Goal: Check status: Check status

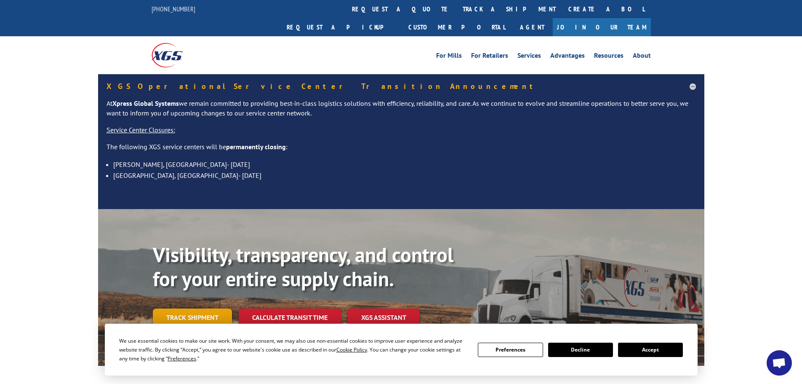
click at [190, 308] on link "Track shipment" at bounding box center [192, 317] width 79 height 18
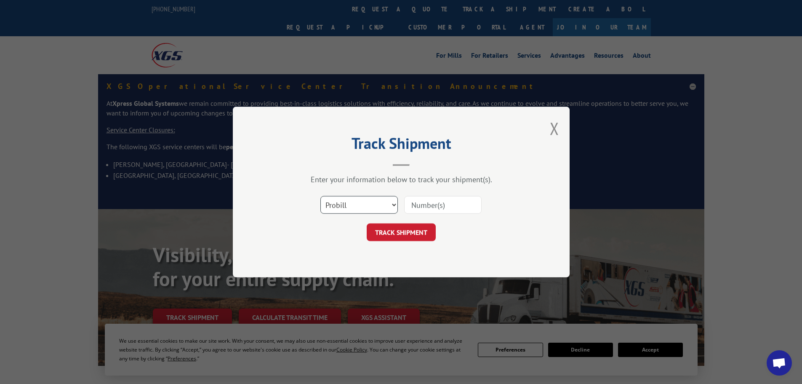
click at [394, 204] on select "Select category... Probill BOL PO" at bounding box center [358, 205] width 77 height 18
select select "bol"
click at [320, 196] on select "Select category... Probill BOL PO" at bounding box center [358, 205] width 77 height 18
click at [415, 204] on input at bounding box center [442, 205] width 77 height 18
type input "6008030"
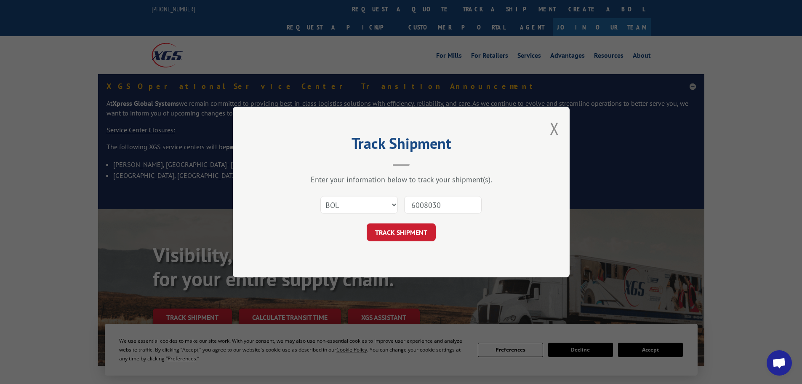
click at [367, 223] on button "TRACK SHIPMENT" at bounding box center [401, 232] width 69 height 18
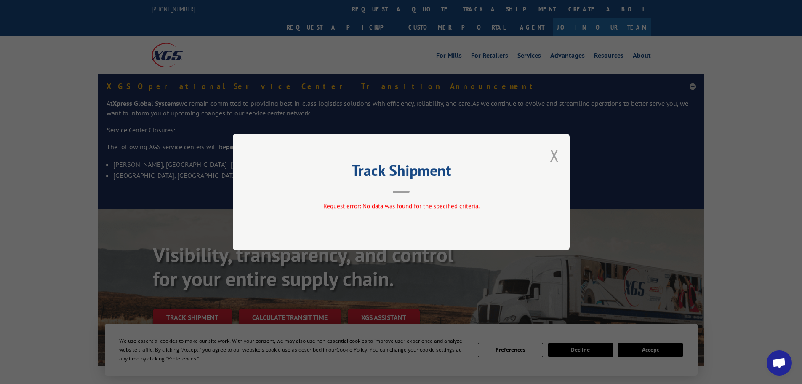
click at [555, 158] on button "Close modal" at bounding box center [554, 155] width 9 height 22
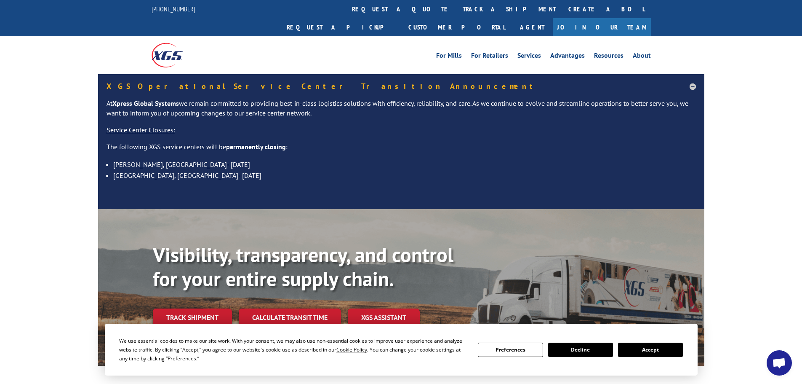
click at [653, 348] on button "Accept" at bounding box center [650, 349] width 65 height 14
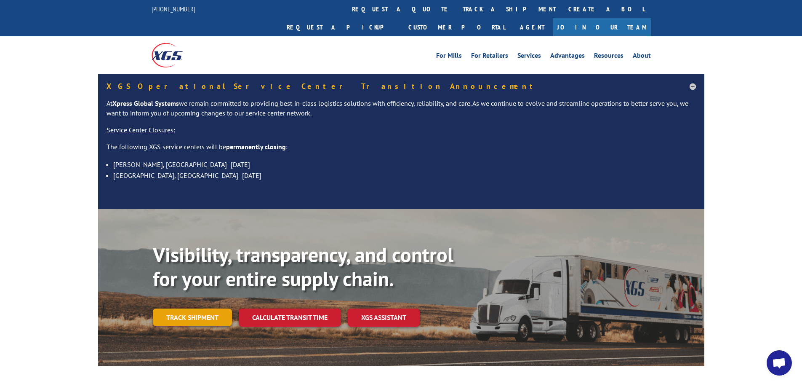
click at [196, 308] on link "Track shipment" at bounding box center [192, 317] width 79 height 18
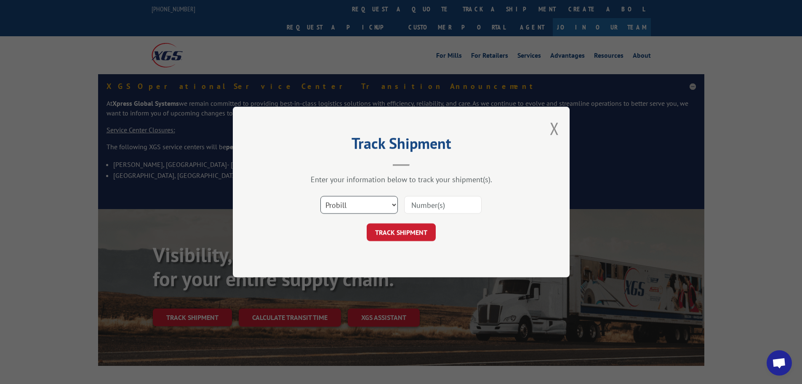
click at [393, 203] on select "Select category... Probill BOL PO" at bounding box center [358, 205] width 77 height 18
select select "bol"
click at [320, 196] on select "Select category... Probill BOL PO" at bounding box center [358, 205] width 77 height 18
click at [410, 207] on input at bounding box center [442, 205] width 77 height 18
type input "6008030"
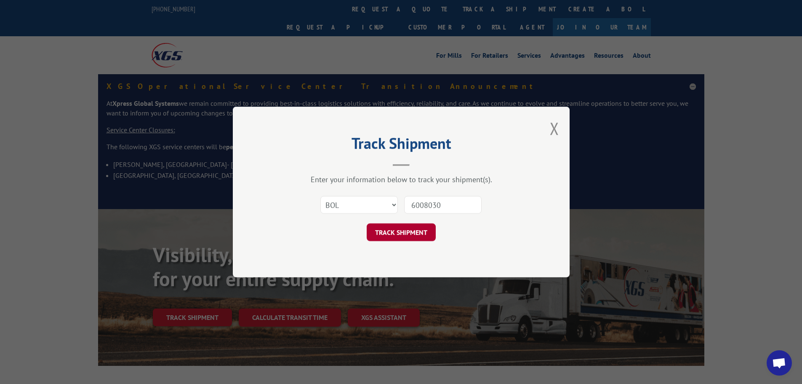
click at [415, 231] on button "TRACK SHIPMENT" at bounding box center [401, 232] width 69 height 18
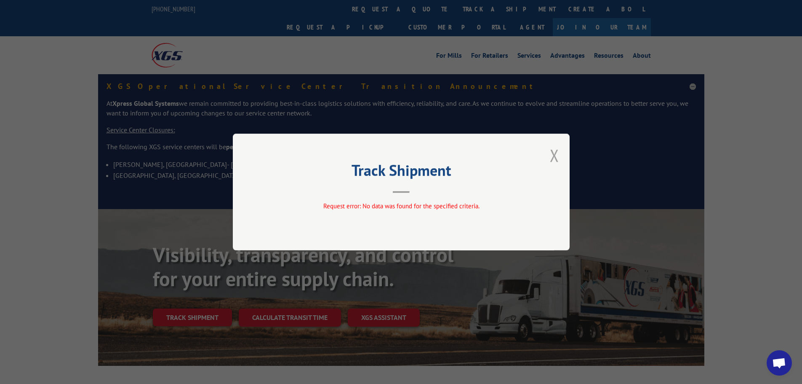
click at [551, 157] on button "Close modal" at bounding box center [554, 155] width 9 height 22
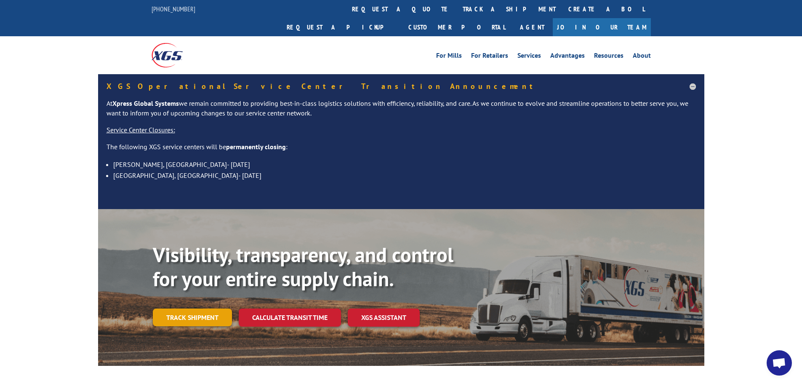
click at [205, 308] on link "Track shipment" at bounding box center [192, 317] width 79 height 18
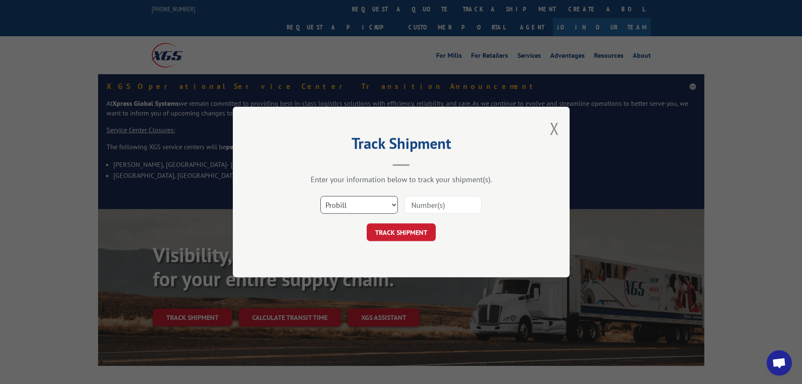
click at [392, 202] on select "Select category... Probill BOL PO" at bounding box center [358, 205] width 77 height 18
click at [416, 200] on input at bounding box center [442, 205] width 77 height 18
paste input "1ZY7701V0364450708"
type input "1ZY7701V0364450708"
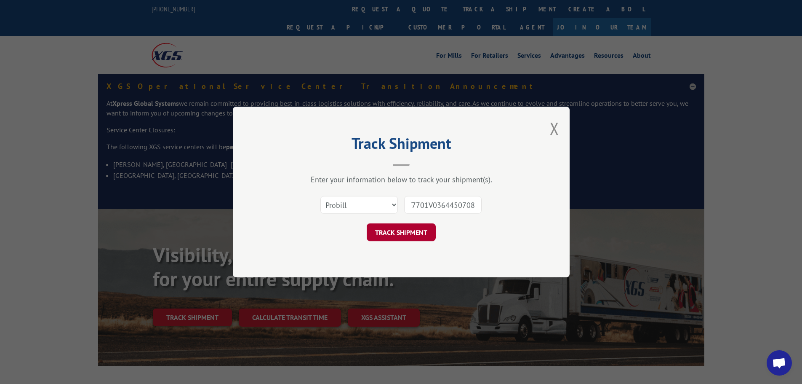
scroll to position [0, 0]
click at [406, 234] on button "TRACK SHIPMENT" at bounding box center [401, 232] width 69 height 18
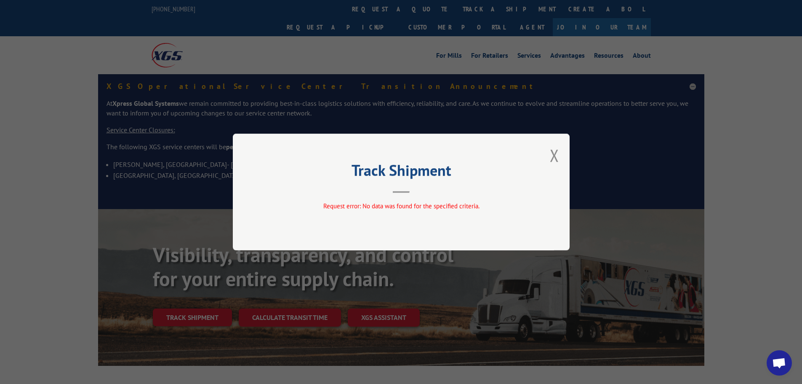
click at [557, 154] on button "Close modal" at bounding box center [554, 155] width 9 height 22
